Goal: Transaction & Acquisition: Purchase product/service

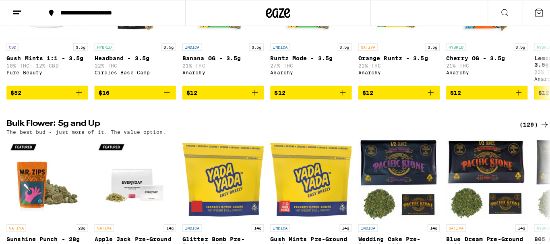
scroll to position [252, 0]
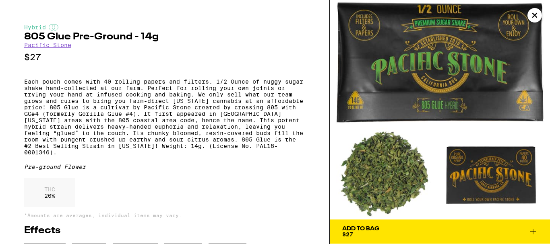
click at [536, 17] on icon "Close" at bounding box center [534, 15] width 4 height 4
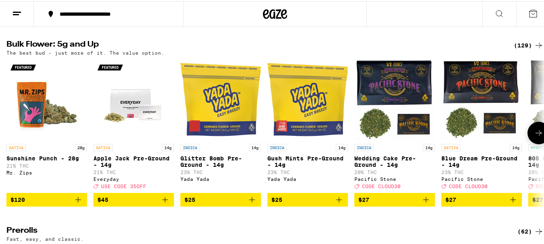
click at [534, 137] on icon at bounding box center [539, 132] width 10 height 10
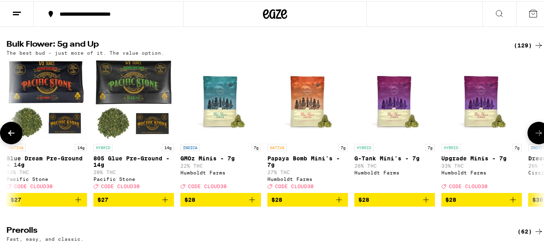
scroll to position [0, 443]
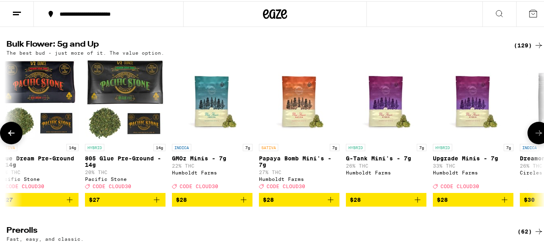
click at [534, 137] on icon at bounding box center [539, 132] width 10 height 10
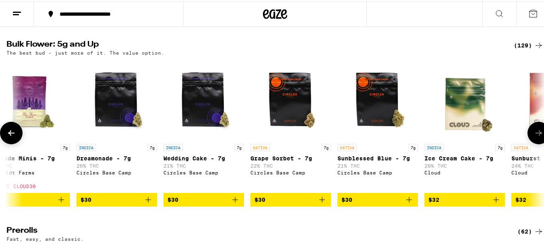
click at [534, 137] on icon at bounding box center [539, 132] width 10 height 10
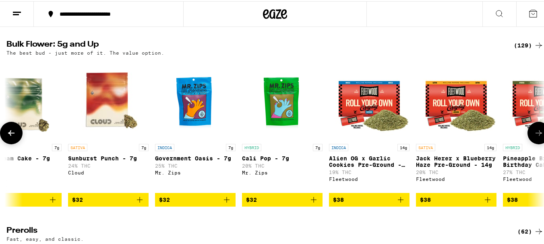
click at [534, 137] on icon at bounding box center [539, 132] width 10 height 10
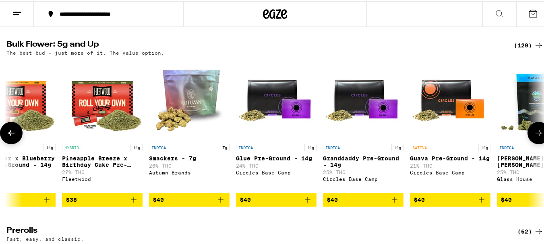
scroll to position [0, 1773]
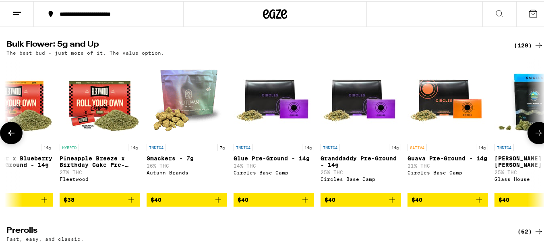
click at [534, 137] on icon at bounding box center [539, 132] width 10 height 10
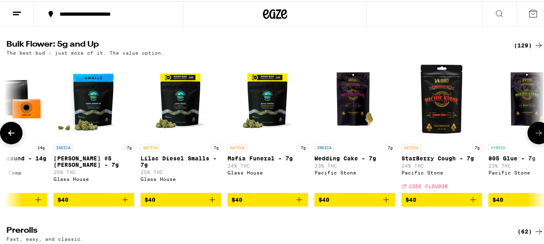
scroll to position [0, 2216]
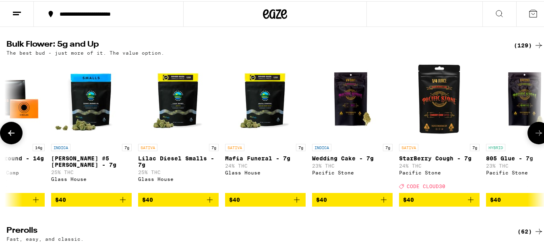
click at [534, 137] on icon at bounding box center [539, 132] width 10 height 10
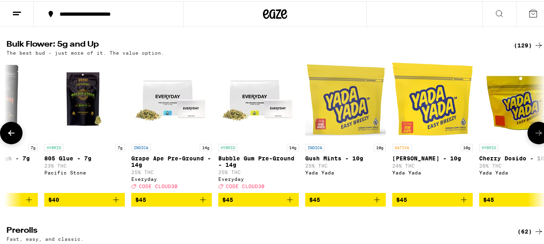
scroll to position [0, 2659]
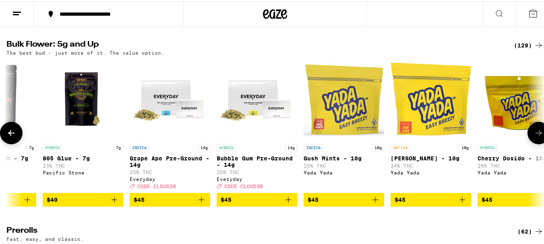
click at [534, 137] on icon at bounding box center [539, 132] width 10 height 10
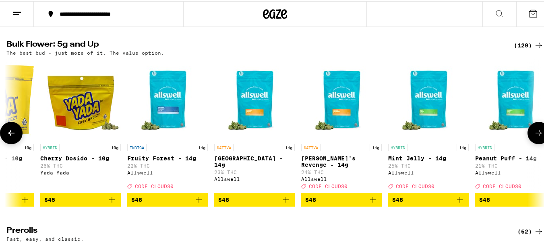
scroll to position [0, 3102]
